Goal: Find contact information: Find contact information

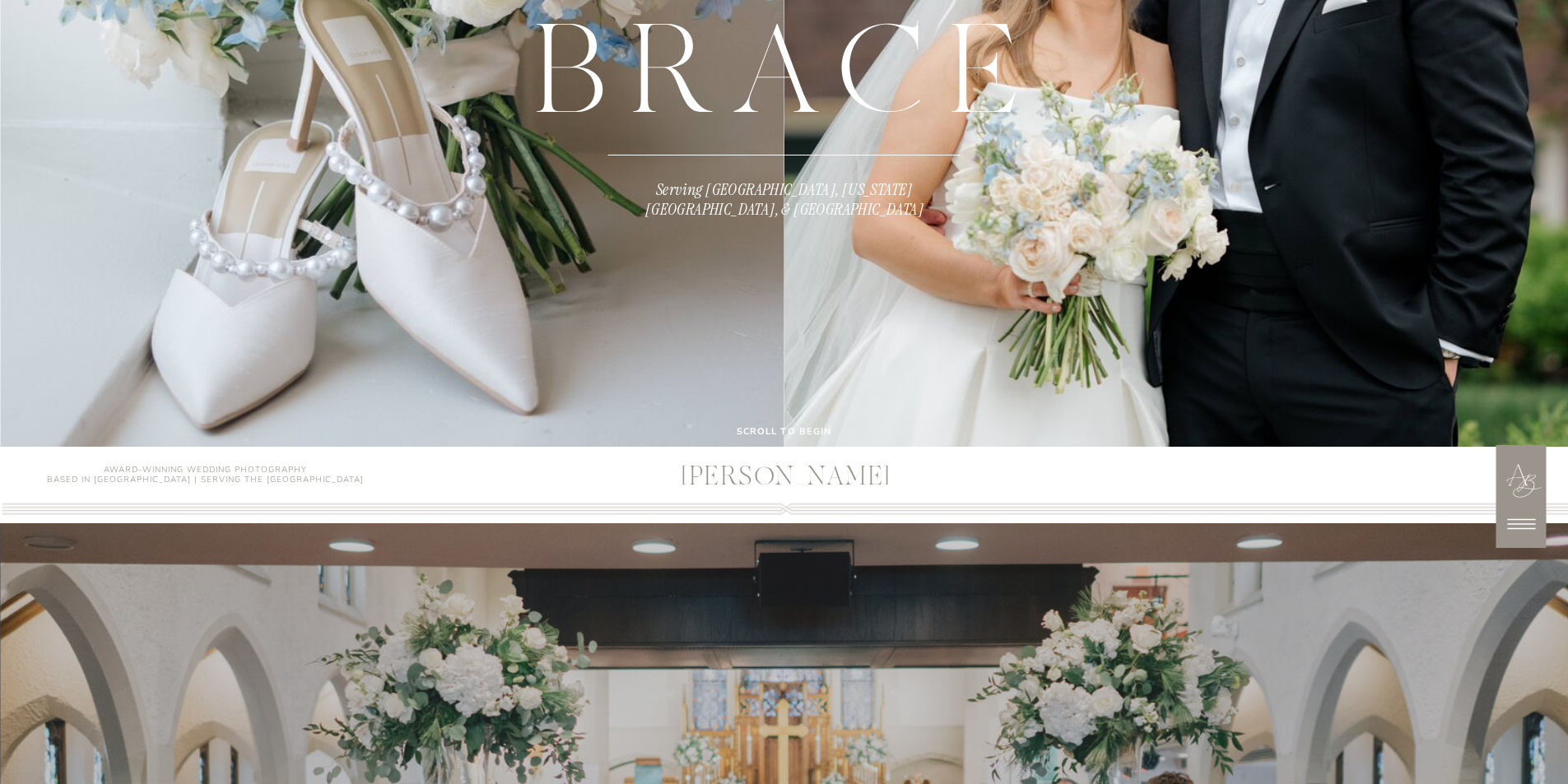
scroll to position [576, 0]
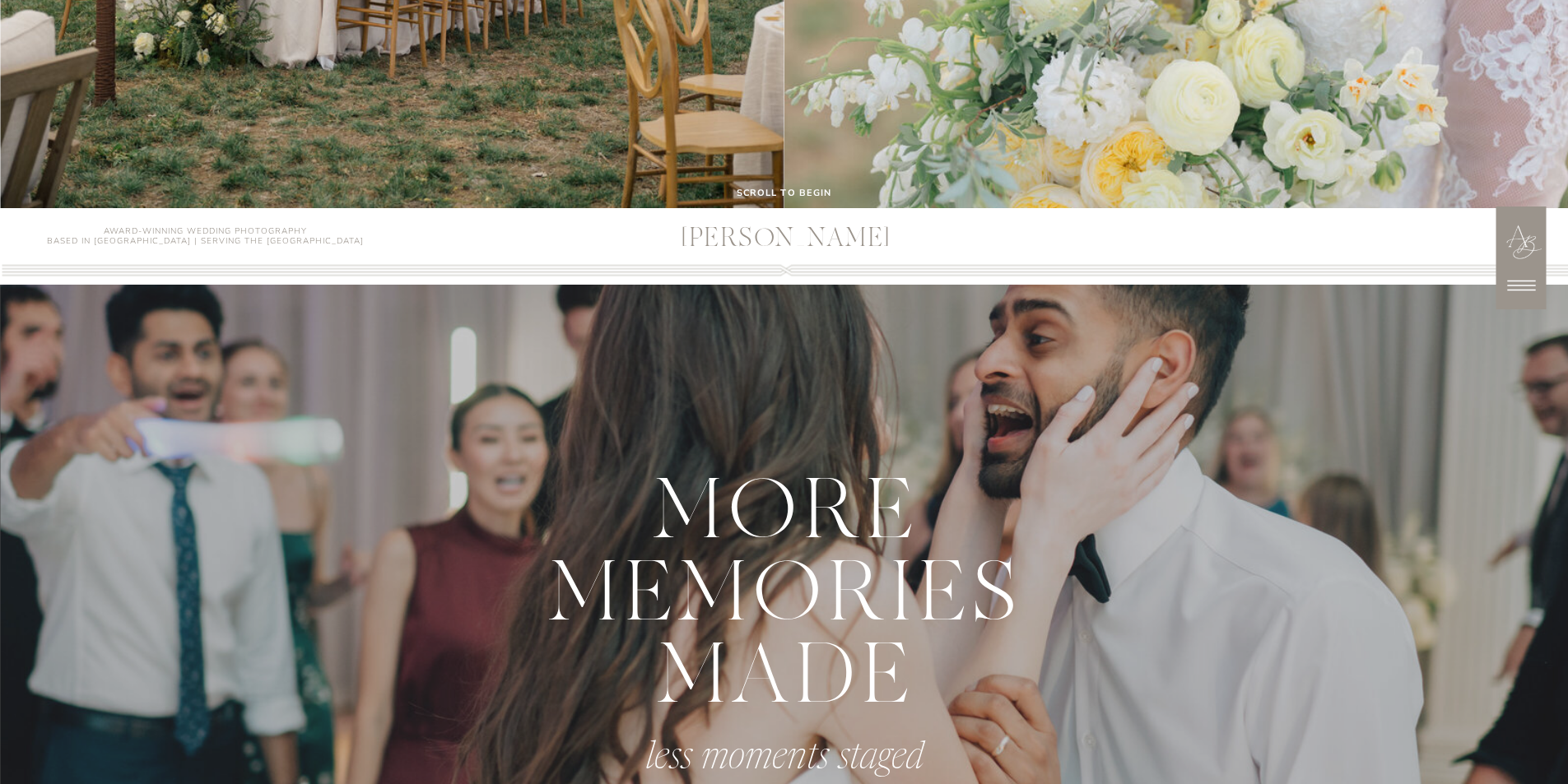
click at [1522, 289] on icon at bounding box center [1521, 285] width 41 height 41
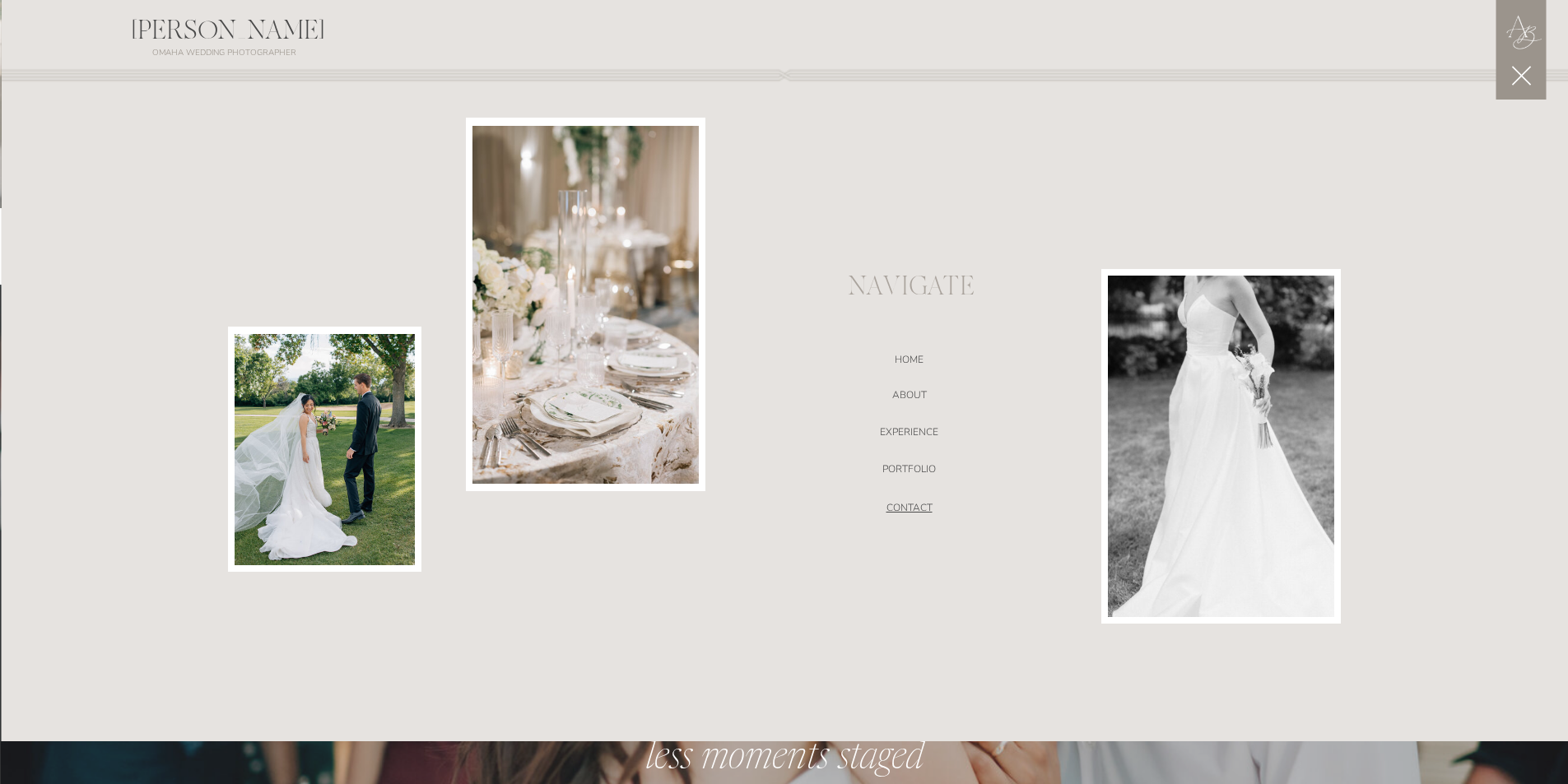
click at [919, 503] on nav "CONTACT" at bounding box center [909, 510] width 349 height 16
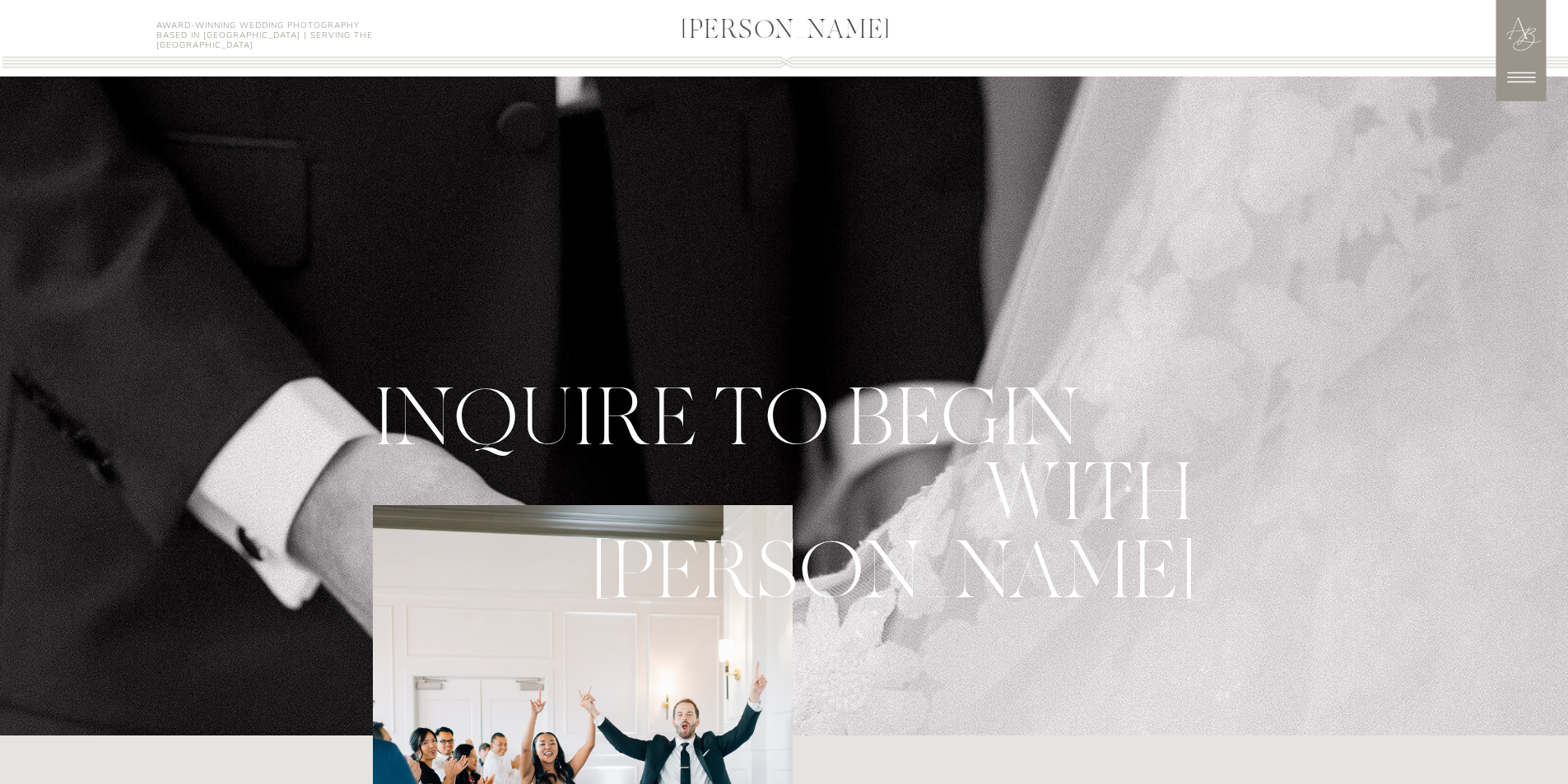
click at [756, 17] on h3 "[PERSON_NAME]" at bounding box center [786, 32] width 389 height 30
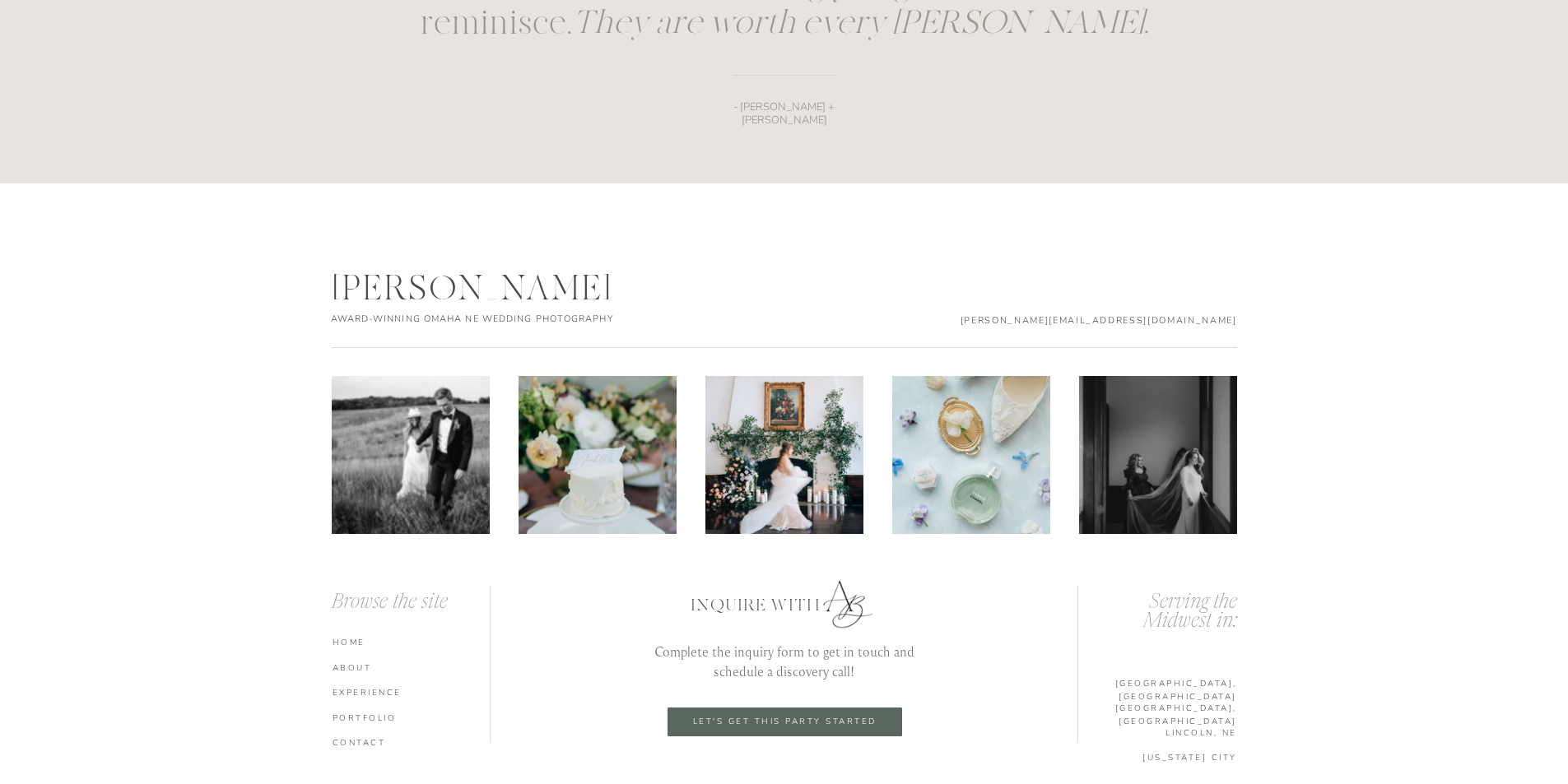
scroll to position [2407, 0]
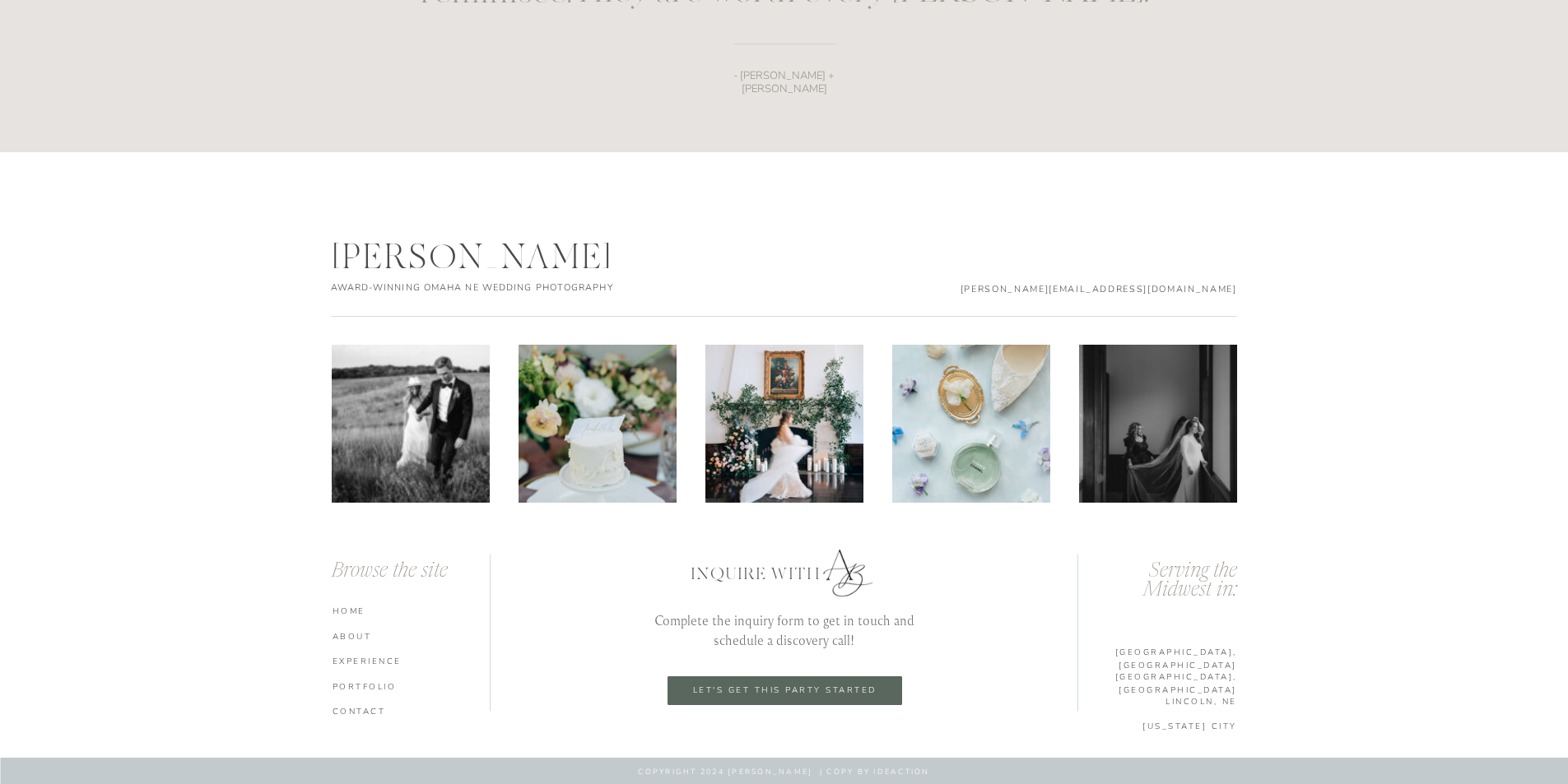
click at [1033, 284] on p "[PERSON_NAME][EMAIL_ADDRESS][DOMAIN_NAME]" at bounding box center [1094, 289] width 287 height 13
click at [354, 717] on nav "CONTACT" at bounding box center [413, 711] width 162 height 12
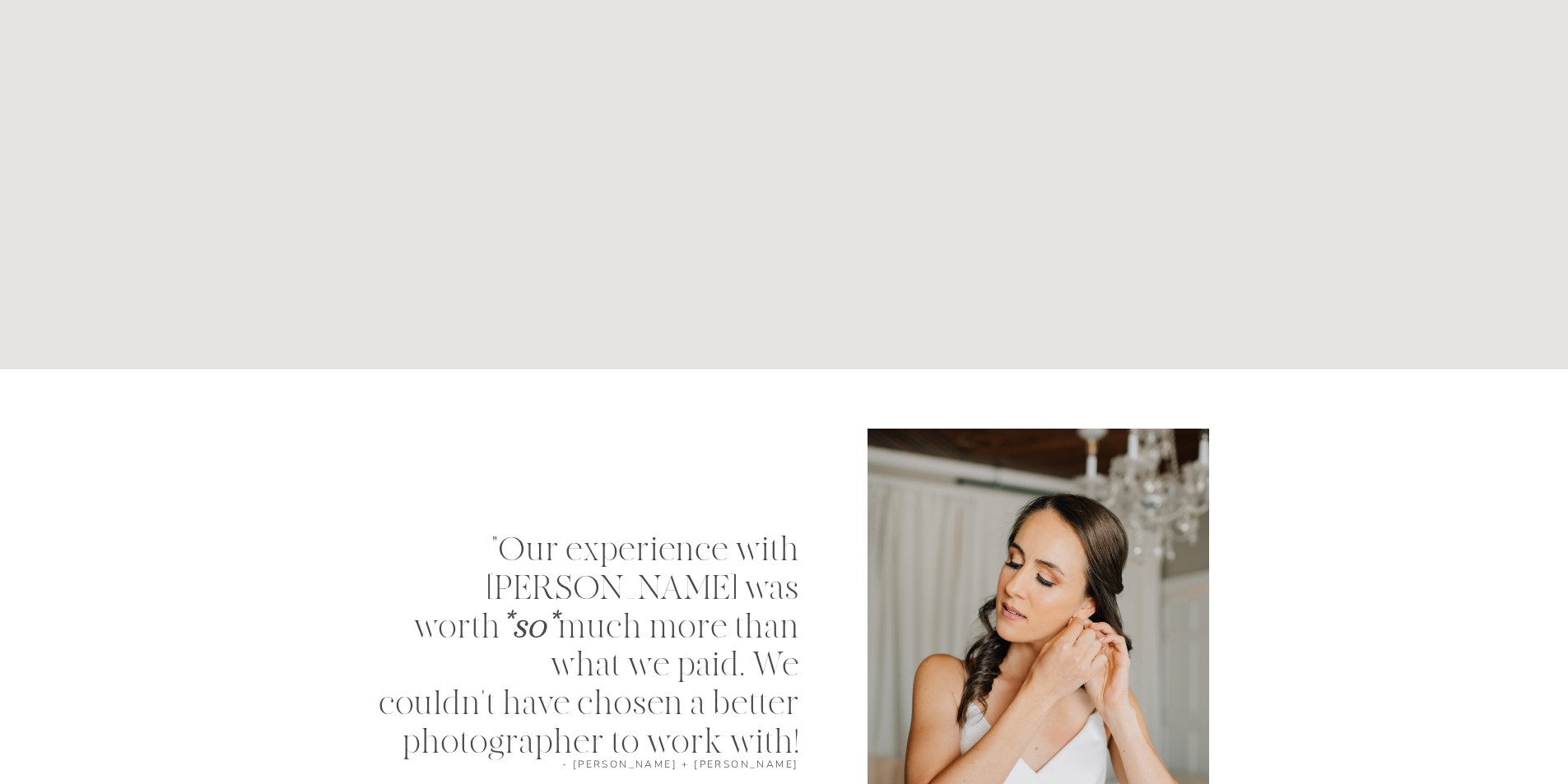
scroll to position [842, 0]
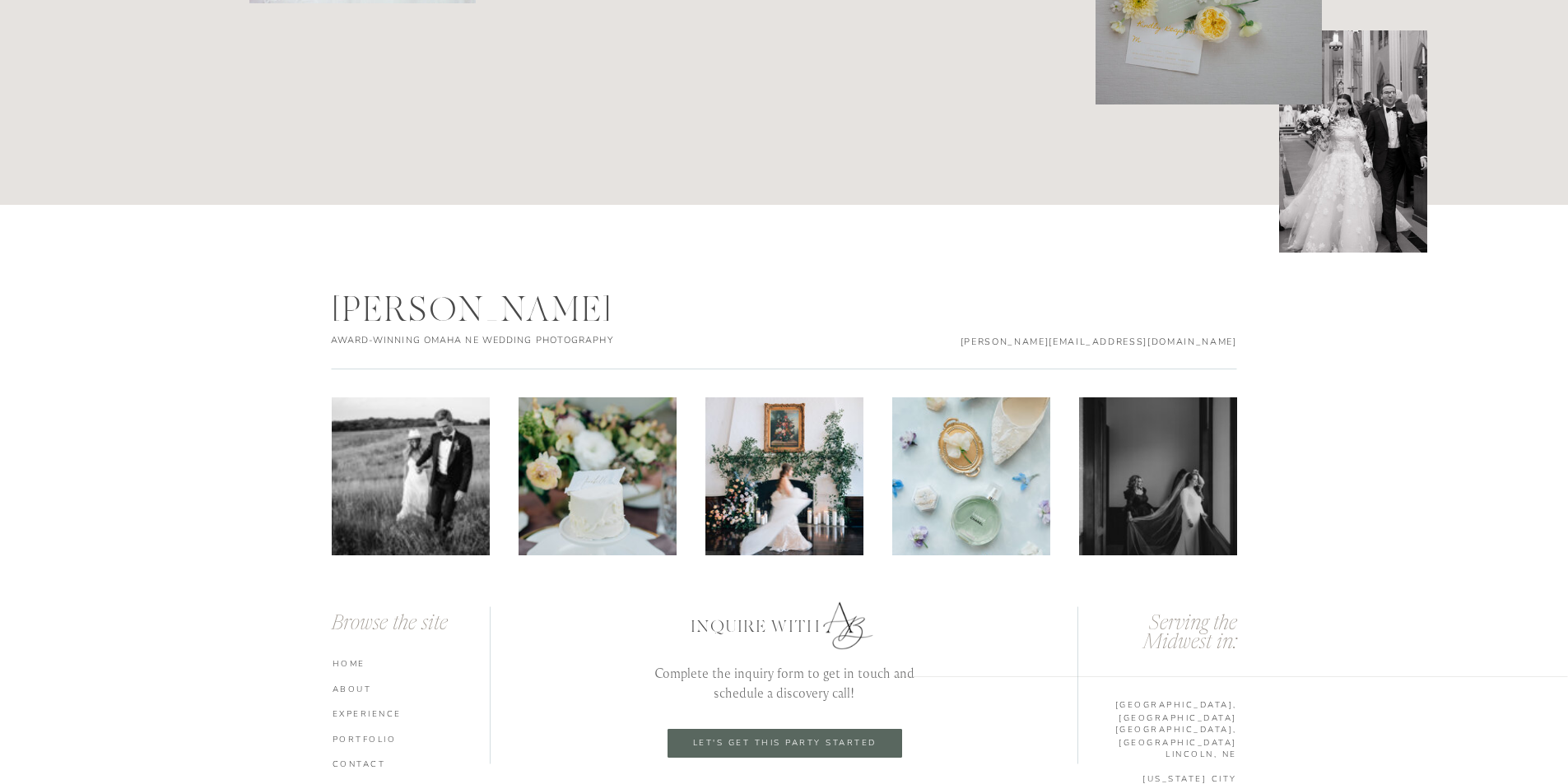
scroll to position [8615, 0]
